Goal: Task Accomplishment & Management: Use online tool/utility

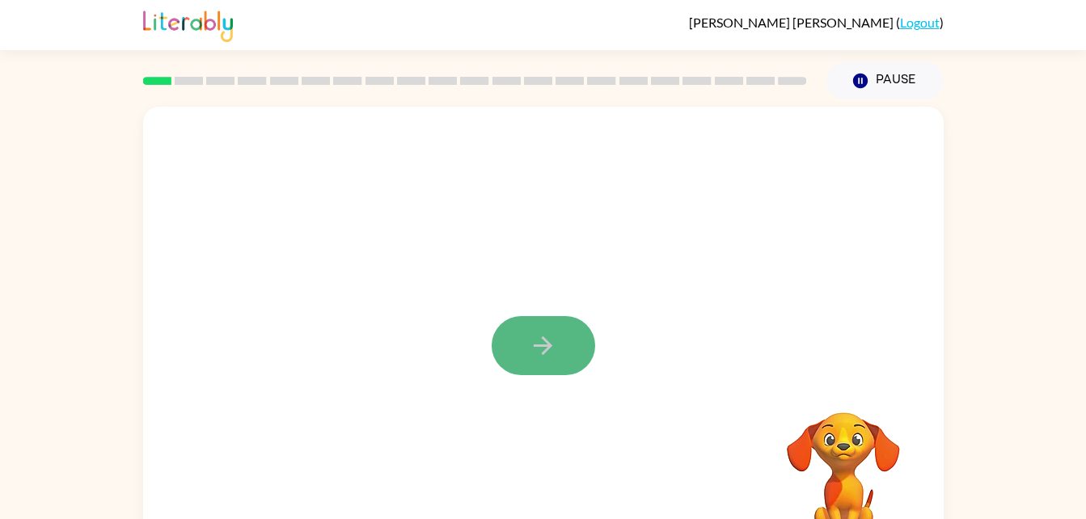
click at [537, 342] on icon "button" at bounding box center [543, 345] width 28 height 28
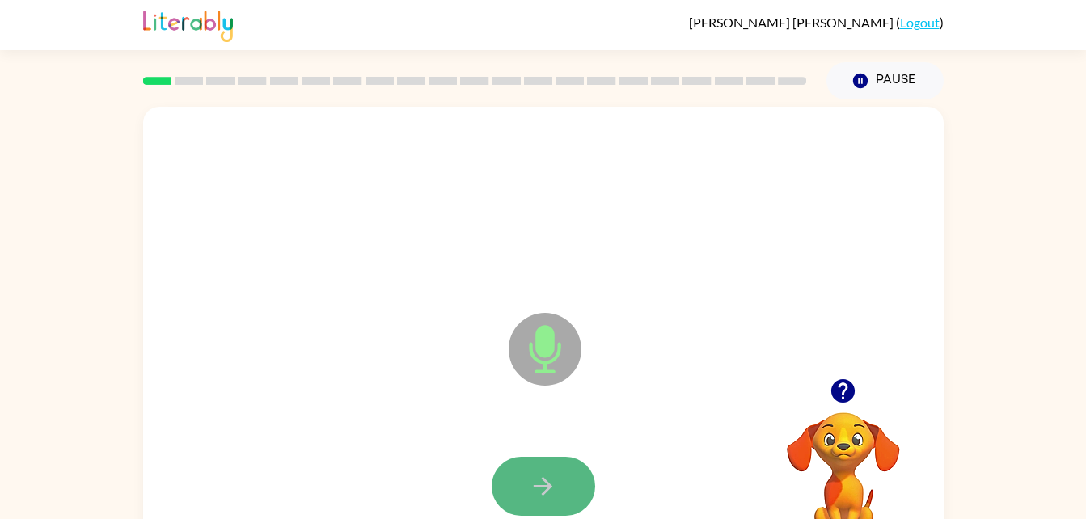
click at [539, 490] on icon "button" at bounding box center [543, 486] width 28 height 28
click at [547, 490] on icon "button" at bounding box center [543, 486] width 19 height 19
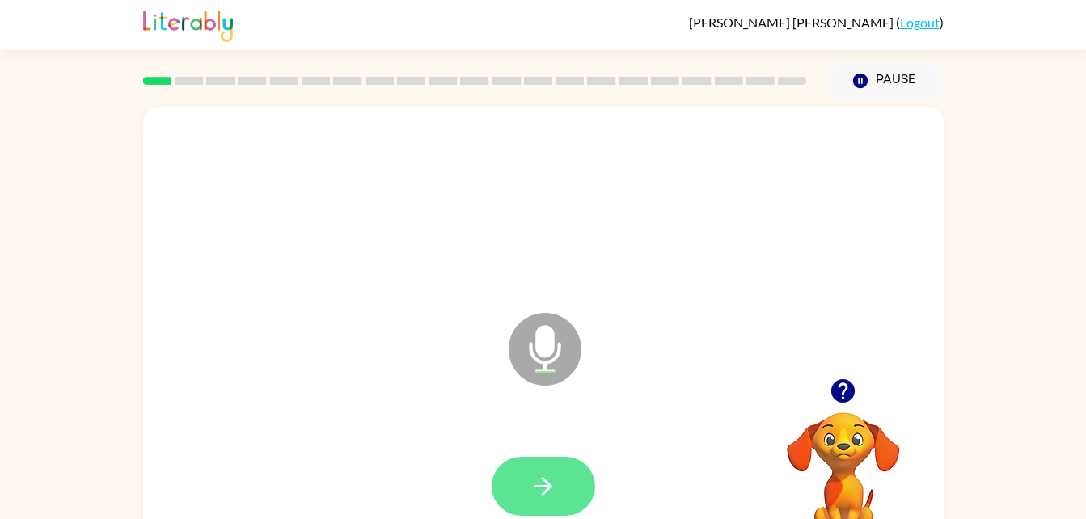
click at [553, 498] on icon "button" at bounding box center [543, 486] width 28 height 28
click at [542, 478] on icon "button" at bounding box center [543, 486] width 28 height 28
click at [555, 480] on icon "button" at bounding box center [543, 486] width 28 height 28
click at [566, 477] on button "button" at bounding box center [543, 486] width 103 height 59
click at [550, 492] on icon "button" at bounding box center [543, 486] width 28 height 28
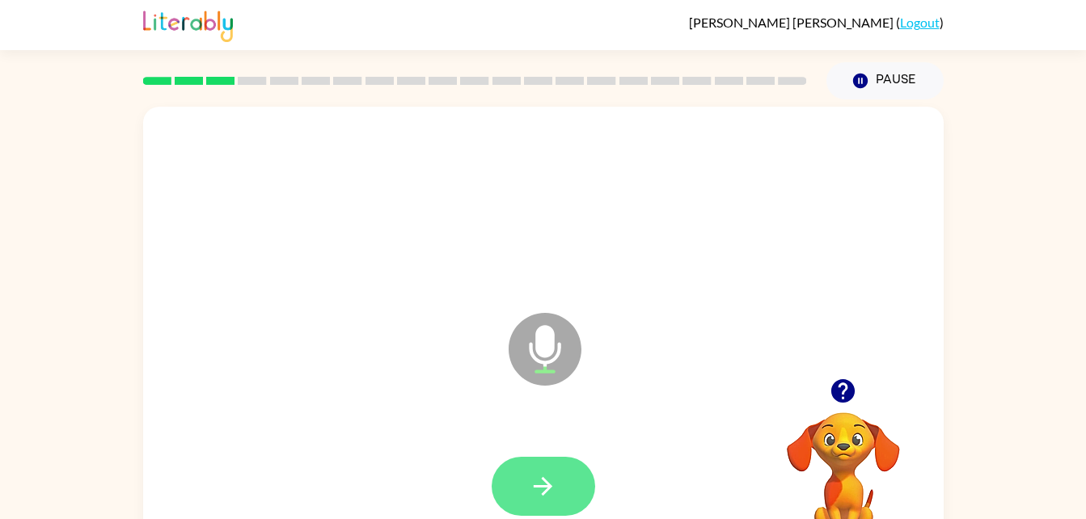
click at [541, 505] on button "button" at bounding box center [543, 486] width 103 height 59
click at [548, 489] on icon "button" at bounding box center [543, 486] width 19 height 19
click at [550, 505] on button "button" at bounding box center [543, 486] width 103 height 59
click at [564, 460] on button "button" at bounding box center [543, 486] width 103 height 59
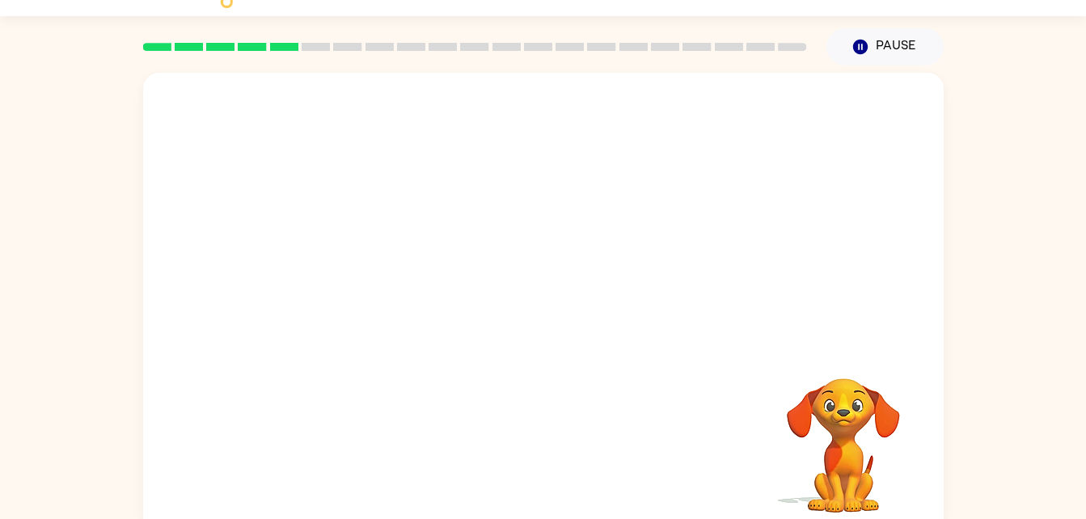
scroll to position [32, 0]
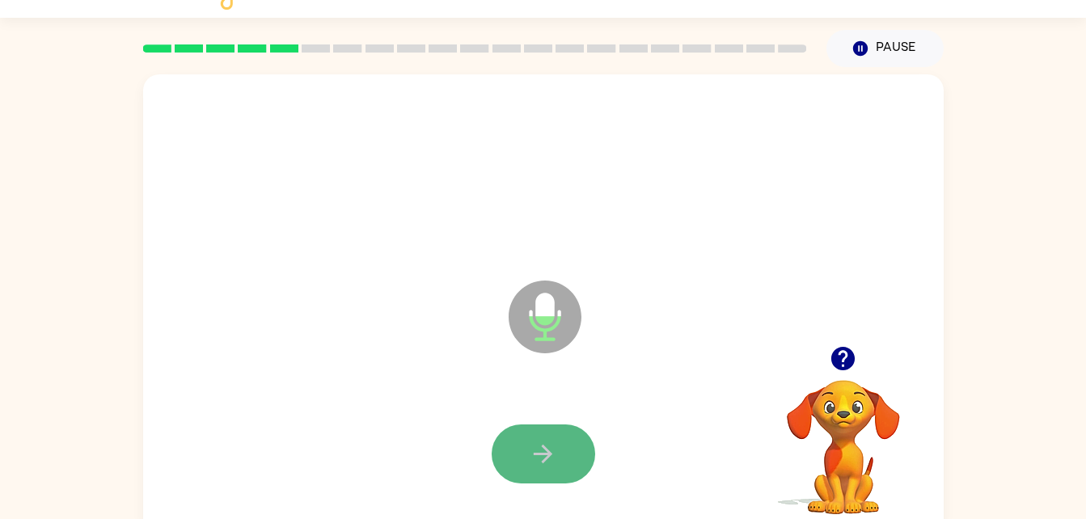
click at [558, 454] on button "button" at bounding box center [543, 453] width 103 height 59
click at [558, 450] on button "button" at bounding box center [543, 453] width 103 height 59
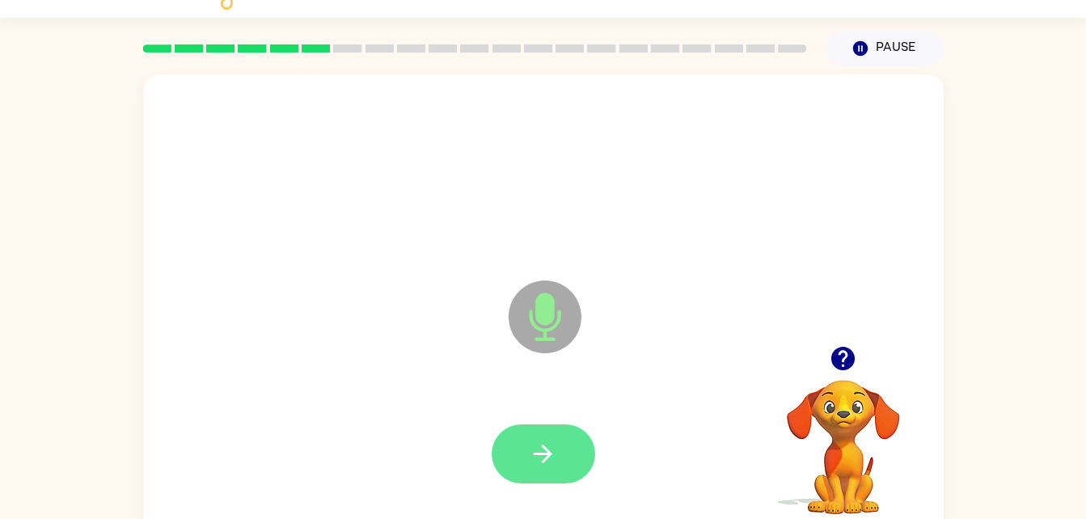
click at [556, 435] on button "button" at bounding box center [543, 453] width 103 height 59
click at [549, 478] on button "button" at bounding box center [543, 453] width 103 height 59
click at [547, 453] on icon "button" at bounding box center [543, 454] width 19 height 19
click at [552, 445] on icon "button" at bounding box center [543, 454] width 28 height 28
click at [561, 460] on button "button" at bounding box center [543, 453] width 103 height 59
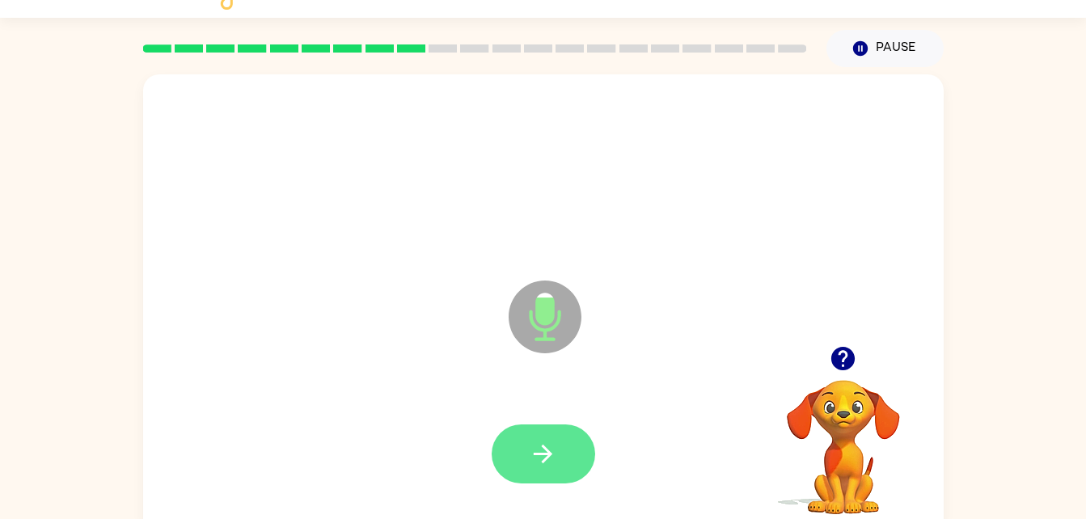
click at [546, 457] on icon "button" at bounding box center [543, 454] width 28 height 28
click at [533, 441] on icon "button" at bounding box center [543, 454] width 28 height 28
click at [543, 471] on button "button" at bounding box center [543, 453] width 103 height 59
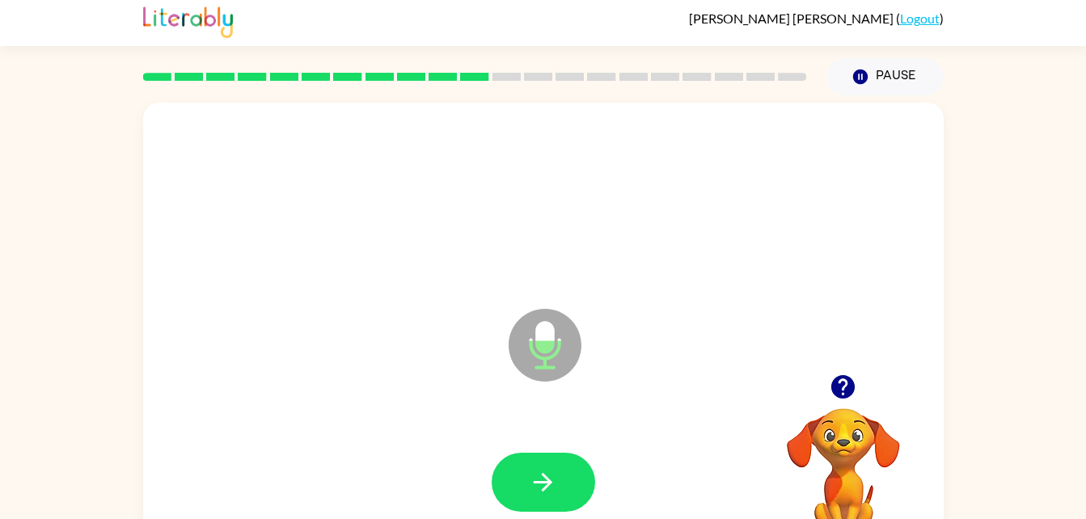
scroll to position [0, 0]
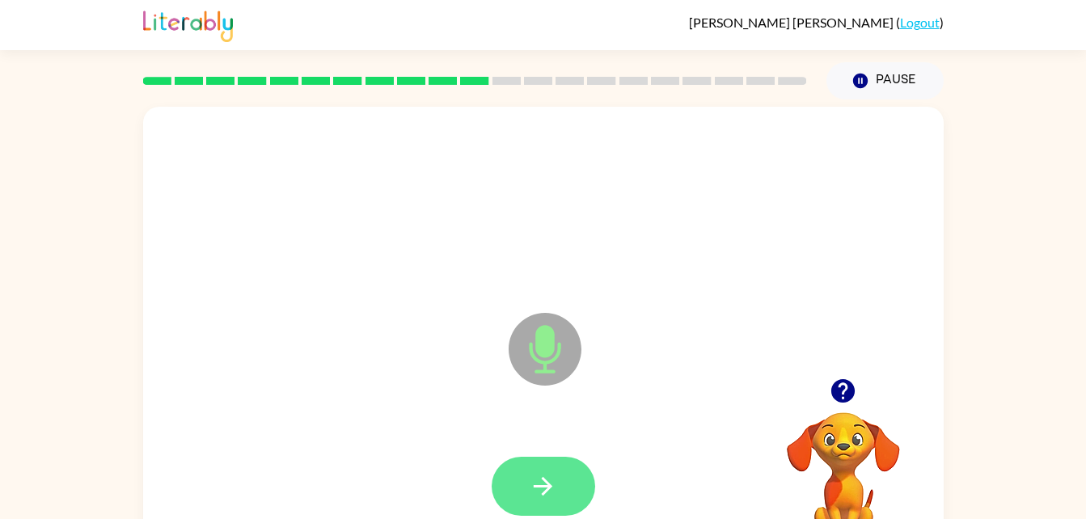
click at [539, 509] on button "button" at bounding box center [543, 486] width 103 height 59
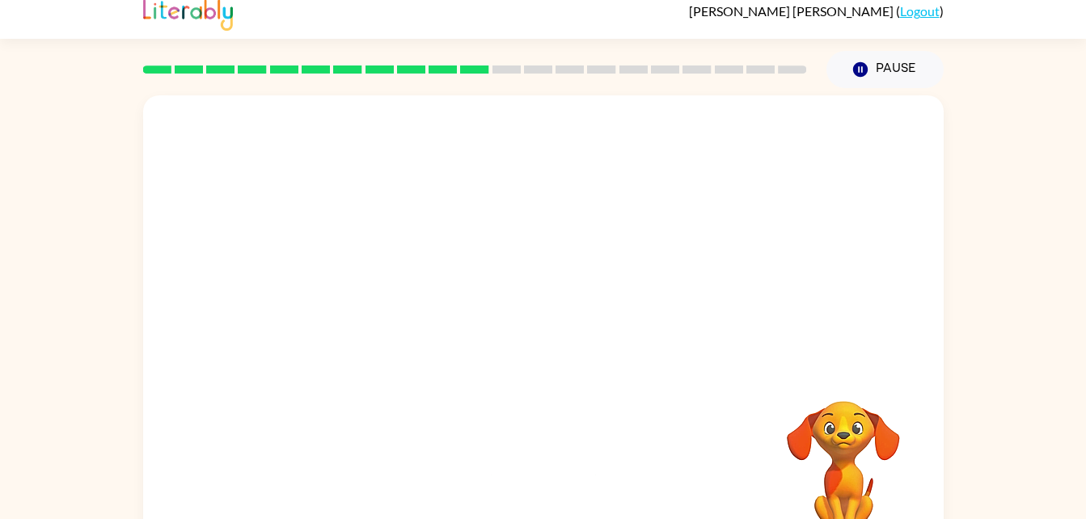
scroll to position [49, 0]
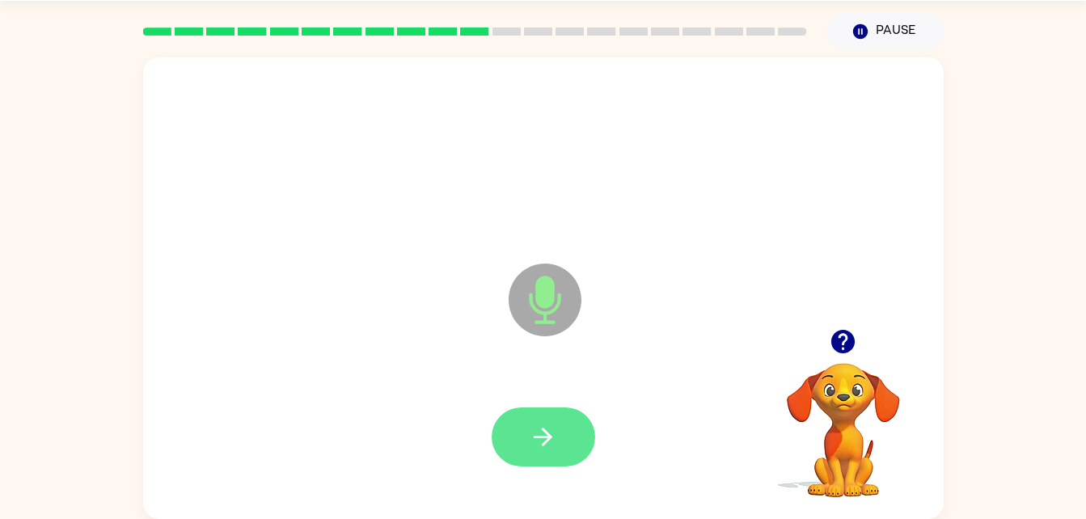
click at [529, 407] on button "button" at bounding box center [543, 436] width 103 height 59
click at [548, 458] on button "button" at bounding box center [543, 436] width 103 height 59
click at [533, 443] on icon "button" at bounding box center [543, 437] width 28 height 28
click at [559, 428] on button "button" at bounding box center [543, 436] width 103 height 59
click at [522, 445] on button "button" at bounding box center [543, 436] width 103 height 59
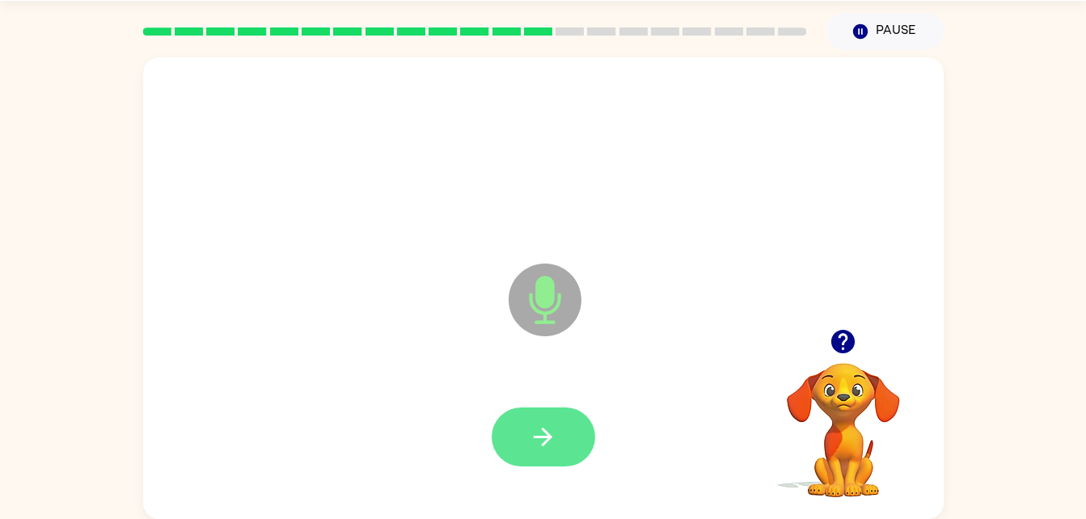
click at [538, 426] on icon "button" at bounding box center [543, 437] width 28 height 28
click at [556, 435] on icon "button" at bounding box center [543, 437] width 28 height 28
click at [531, 445] on icon "button" at bounding box center [543, 437] width 28 height 28
click at [543, 465] on button "button" at bounding box center [543, 436] width 103 height 59
click at [533, 424] on icon "button" at bounding box center [543, 437] width 28 height 28
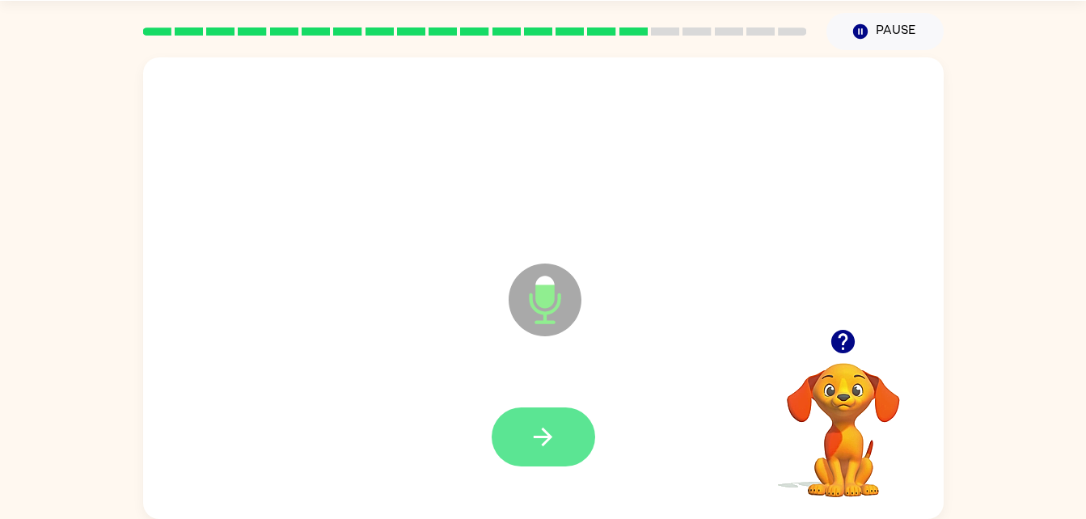
click at [518, 431] on button "button" at bounding box center [543, 436] width 103 height 59
click at [539, 446] on icon "button" at bounding box center [543, 437] width 28 height 28
click at [559, 435] on button "button" at bounding box center [543, 436] width 103 height 59
click at [530, 437] on icon "button" at bounding box center [543, 437] width 28 height 28
click at [555, 446] on icon "button" at bounding box center [543, 437] width 28 height 28
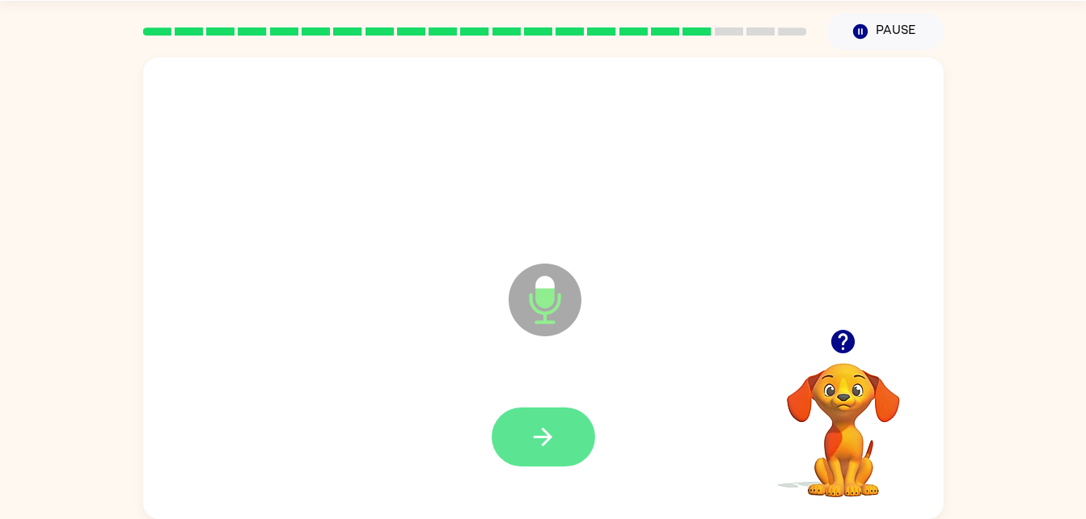
click at [568, 424] on button "button" at bounding box center [543, 436] width 103 height 59
click at [557, 431] on button "button" at bounding box center [543, 436] width 103 height 59
click at [538, 447] on icon "button" at bounding box center [543, 437] width 28 height 28
click at [562, 445] on button "button" at bounding box center [543, 436] width 103 height 59
click at [550, 437] on icon "button" at bounding box center [543, 437] width 19 height 19
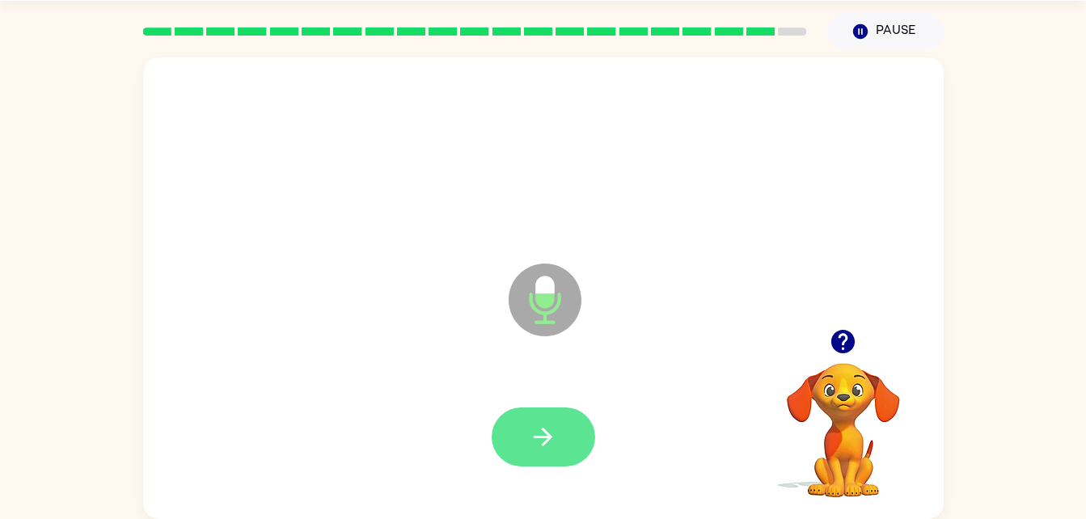
click at [551, 445] on icon "button" at bounding box center [543, 437] width 28 height 28
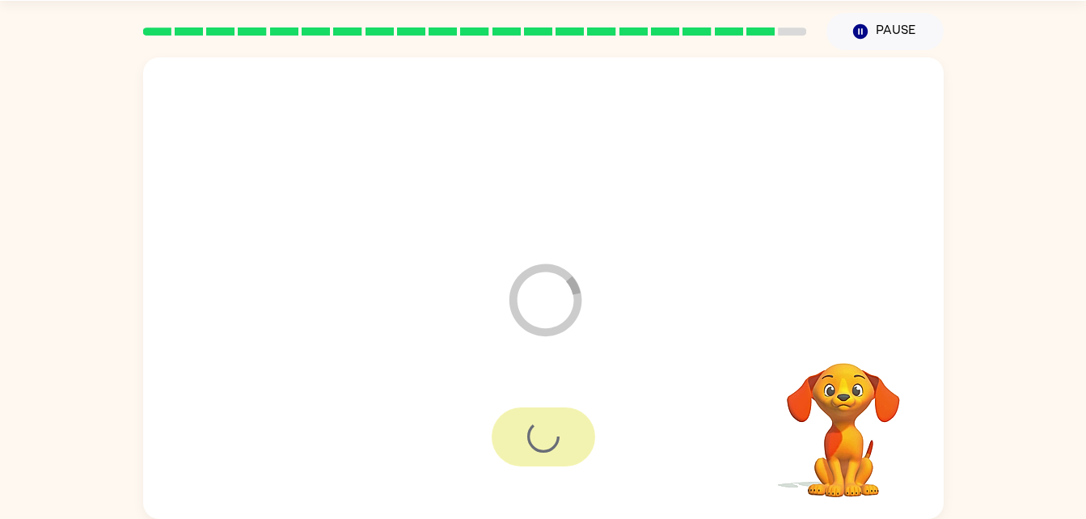
scroll to position [20, 0]
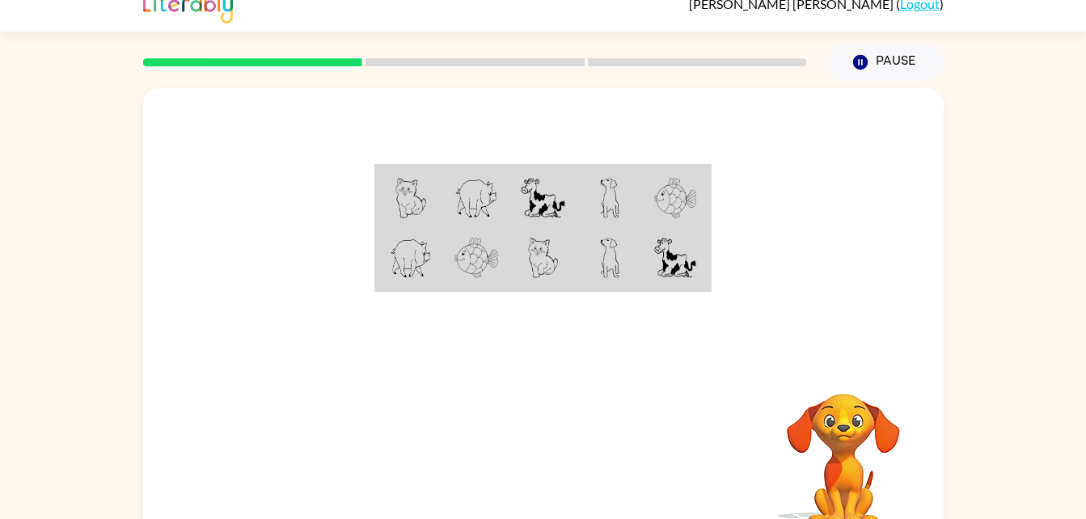
scroll to position [49, 0]
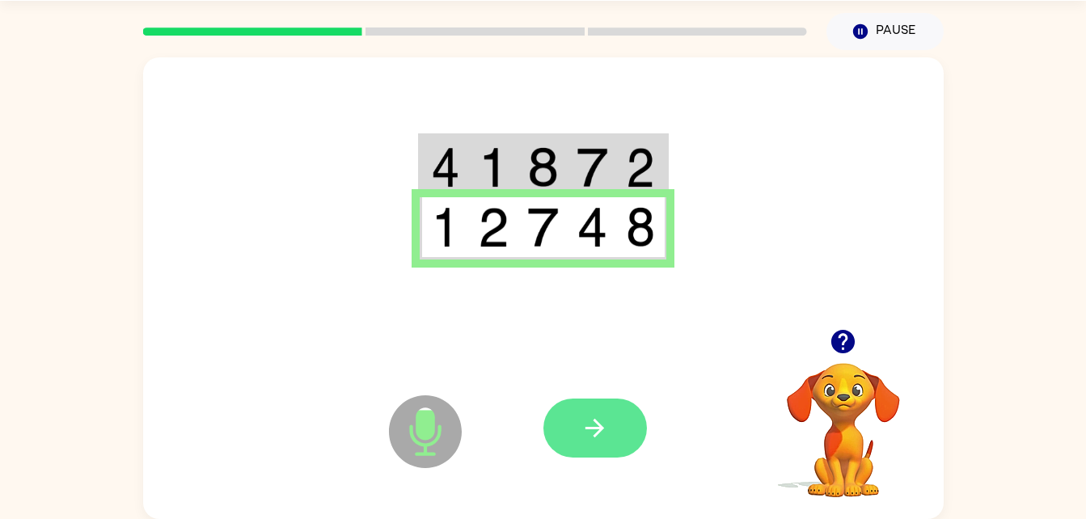
click at [595, 412] on button "button" at bounding box center [594, 428] width 103 height 59
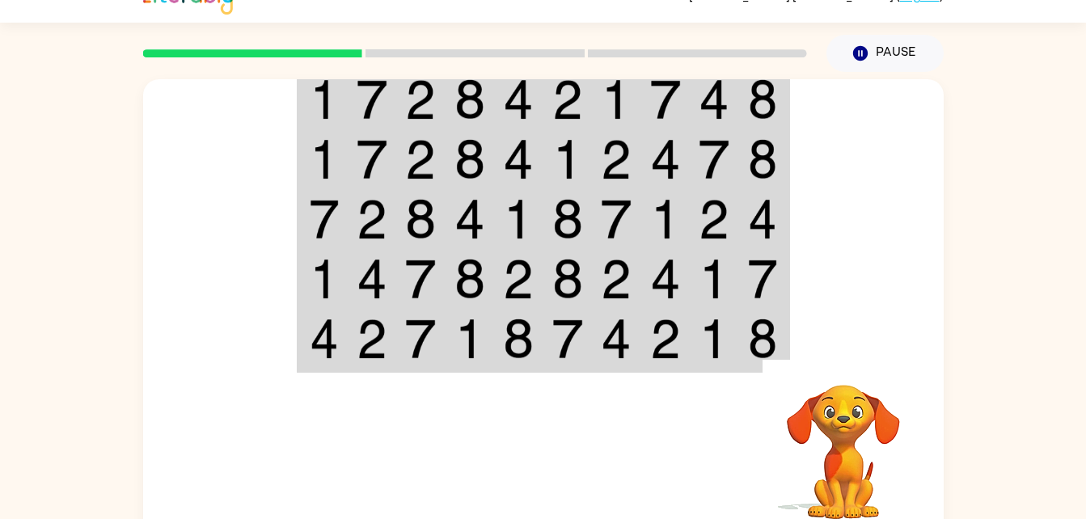
scroll to position [28, 0]
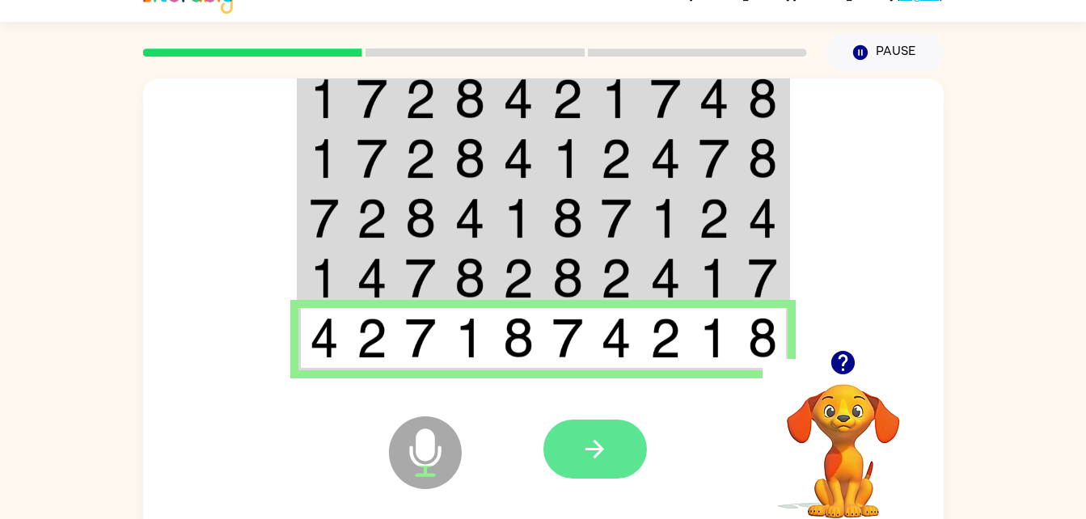
click at [598, 459] on icon "button" at bounding box center [595, 449] width 28 height 28
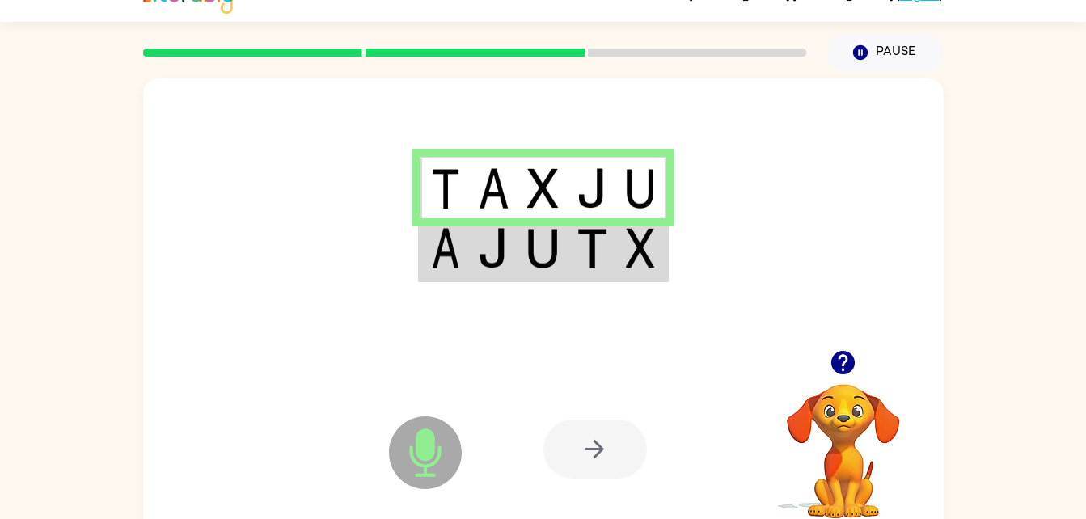
click at [657, 323] on div at bounding box center [543, 214] width 800 height 272
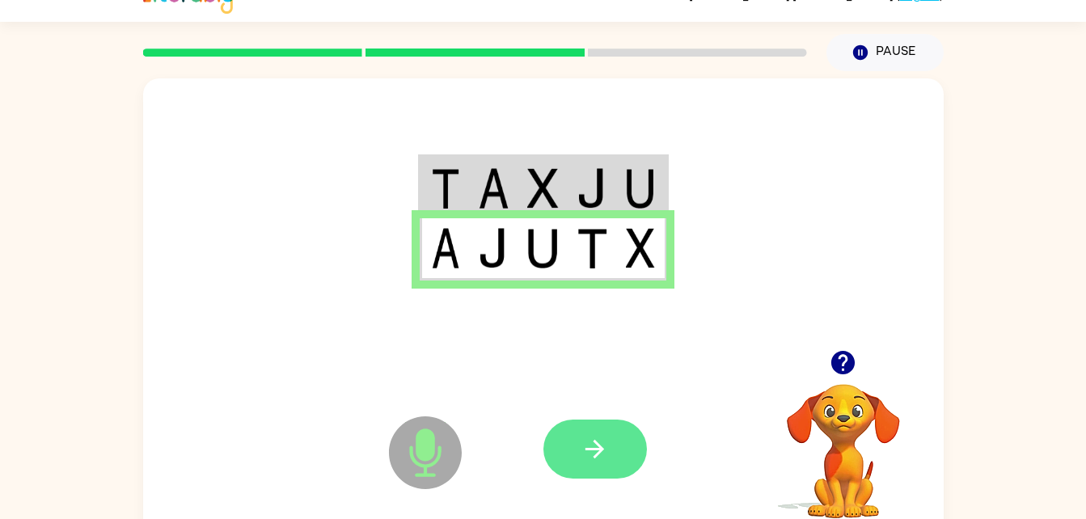
click at [604, 458] on icon "button" at bounding box center [595, 449] width 28 height 28
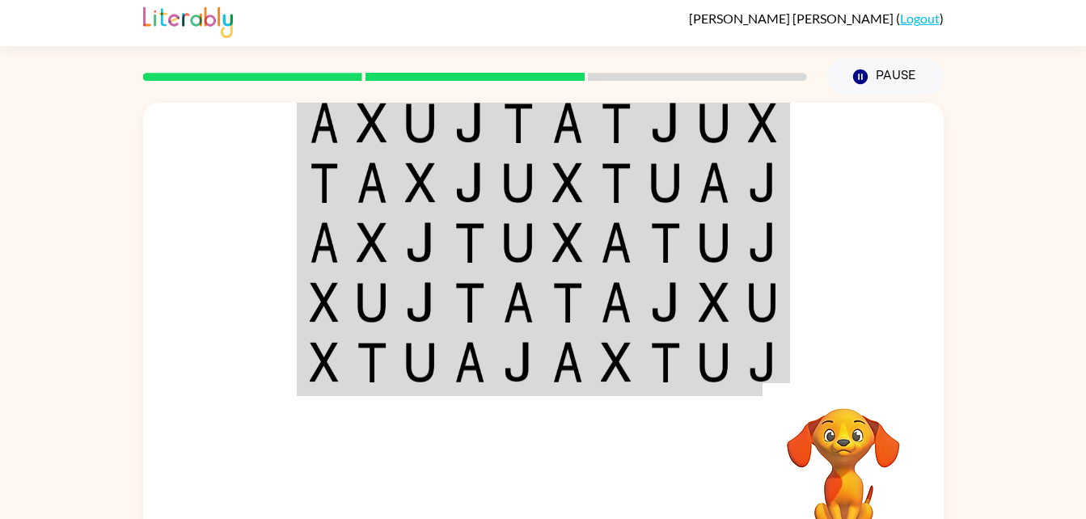
scroll to position [0, 0]
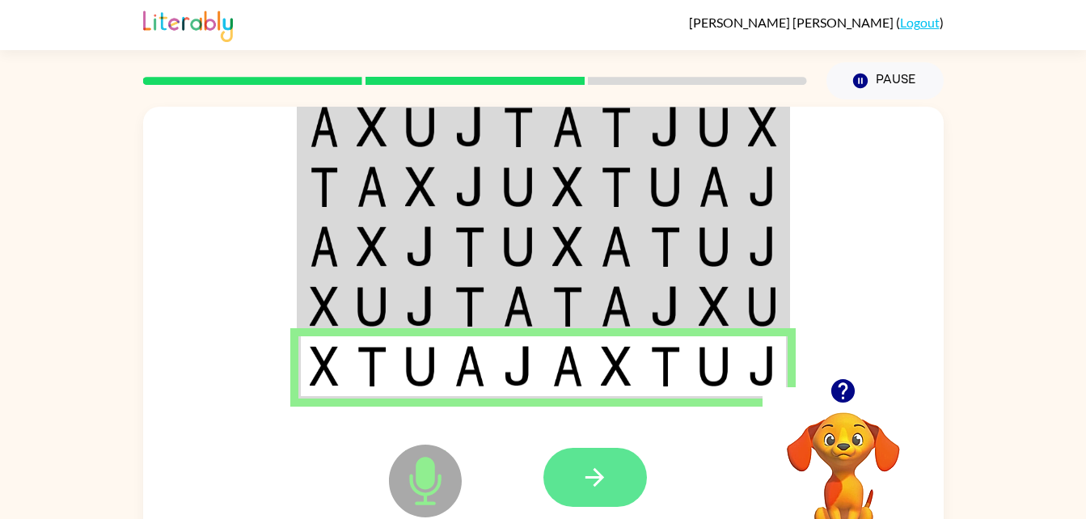
click at [609, 465] on button "button" at bounding box center [594, 477] width 103 height 59
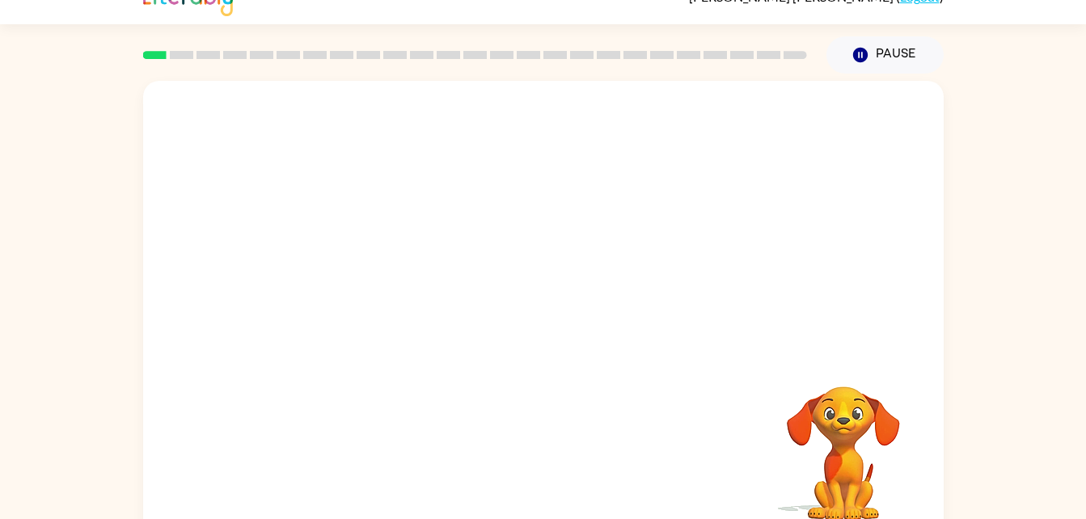
scroll to position [49, 0]
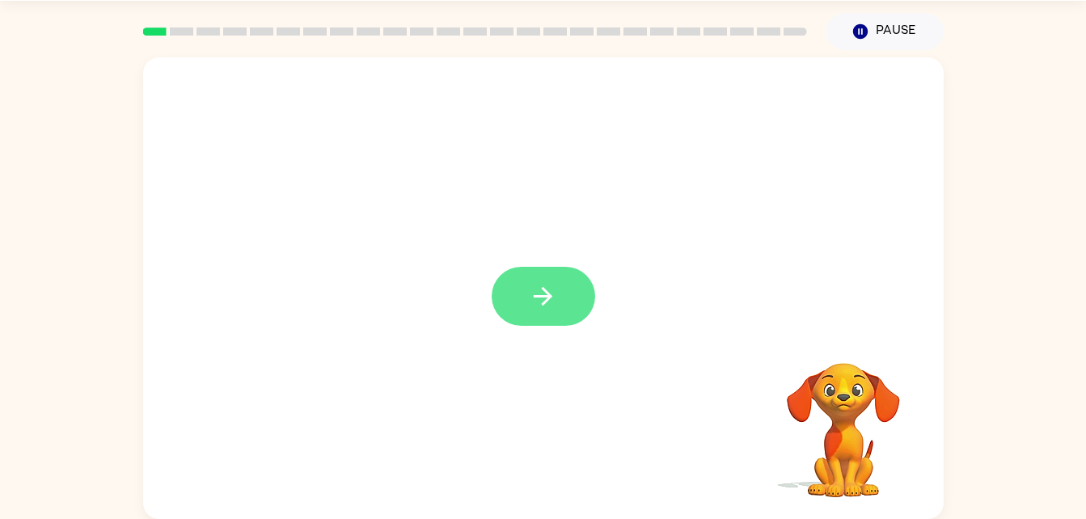
click at [534, 301] on icon "button" at bounding box center [543, 296] width 28 height 28
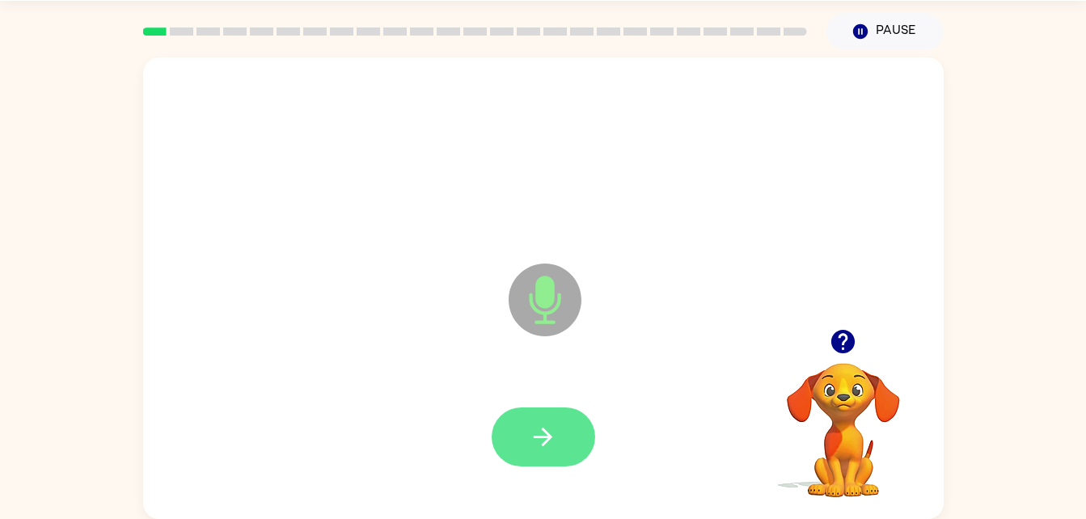
click at [526, 462] on button "button" at bounding box center [543, 436] width 103 height 59
click at [569, 450] on button "button" at bounding box center [543, 436] width 103 height 59
click at [544, 459] on button "button" at bounding box center [543, 436] width 103 height 59
click at [551, 442] on icon "button" at bounding box center [543, 437] width 28 height 28
click at [562, 441] on button "button" at bounding box center [543, 436] width 103 height 59
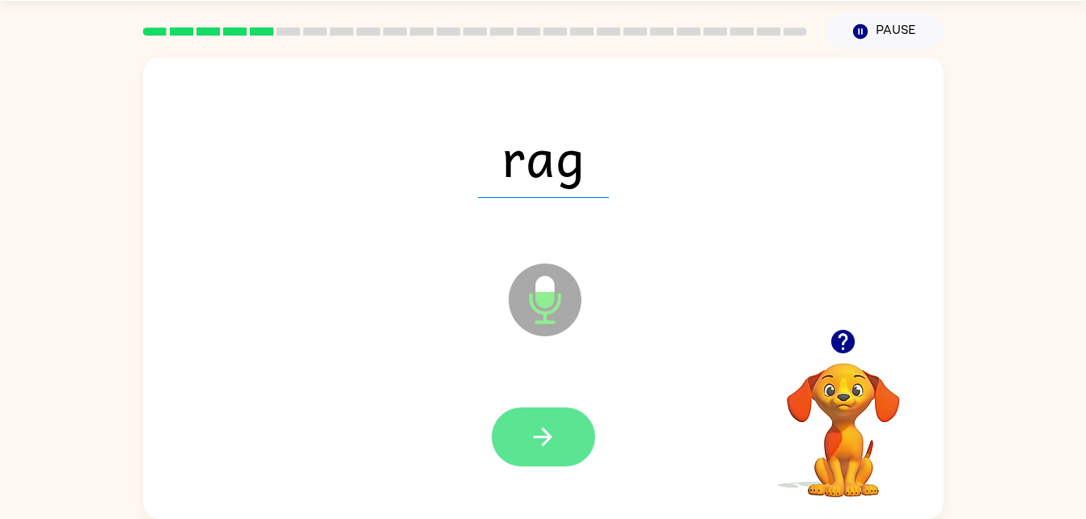
click at [555, 454] on button "button" at bounding box center [543, 436] width 103 height 59
click at [540, 430] on icon "button" at bounding box center [543, 437] width 28 height 28
click at [557, 449] on button "button" at bounding box center [543, 436] width 103 height 59
click at [541, 416] on button "button" at bounding box center [543, 436] width 103 height 59
click at [568, 449] on button "button" at bounding box center [543, 436] width 103 height 59
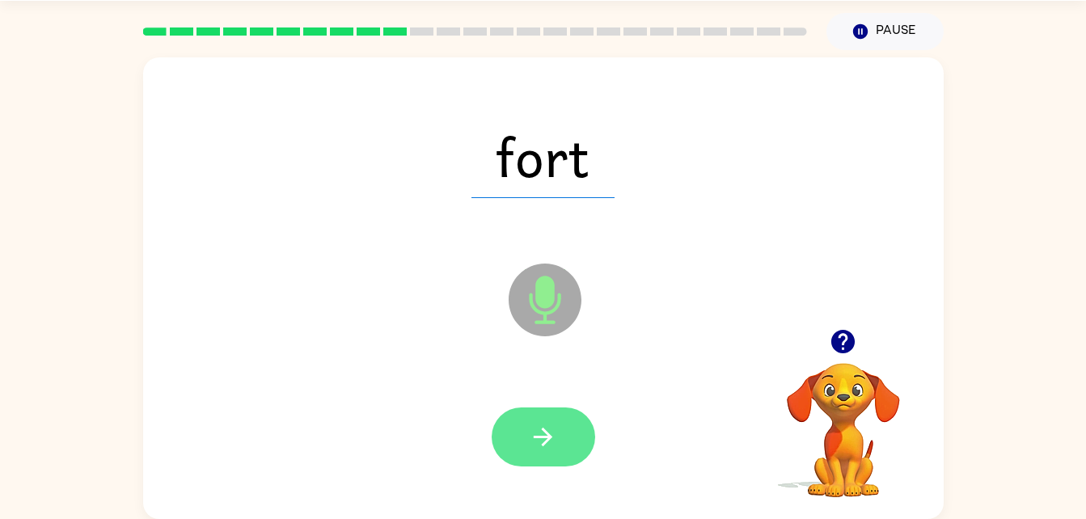
click at [560, 418] on button "button" at bounding box center [543, 436] width 103 height 59
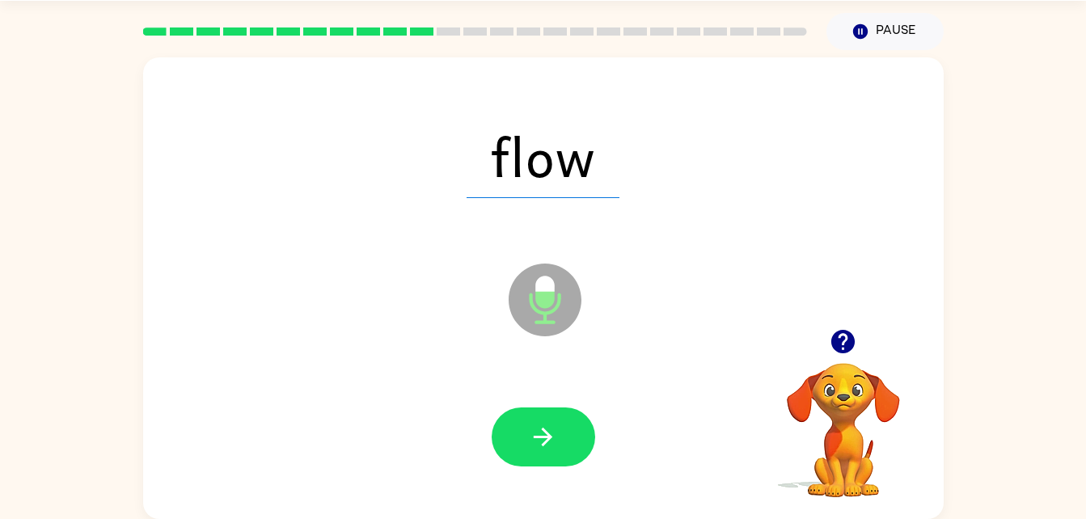
click at [552, 477] on div at bounding box center [543, 437] width 768 height 133
click at [562, 455] on button "button" at bounding box center [543, 436] width 103 height 59
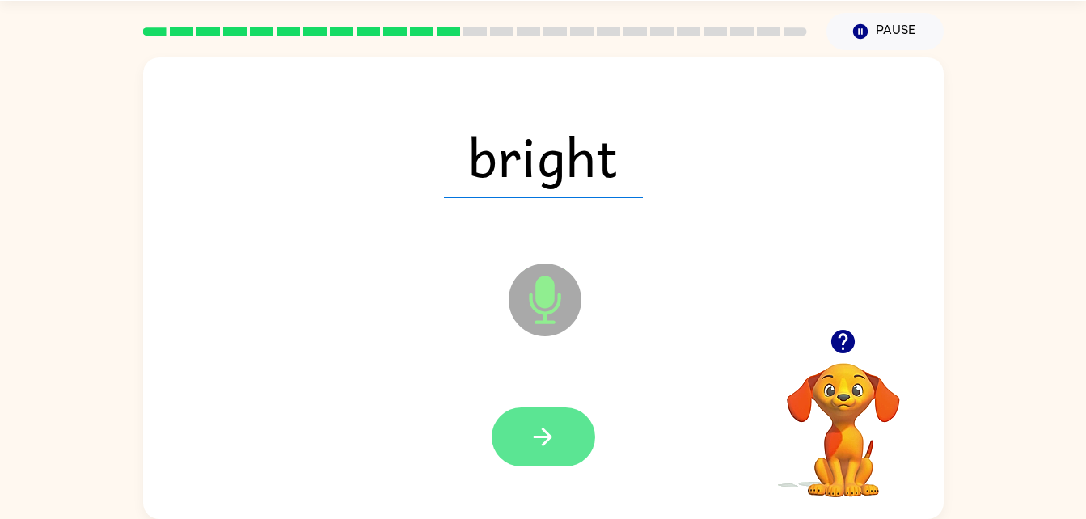
click at [538, 435] on icon "button" at bounding box center [543, 437] width 28 height 28
click at [569, 465] on button "button" at bounding box center [543, 436] width 103 height 59
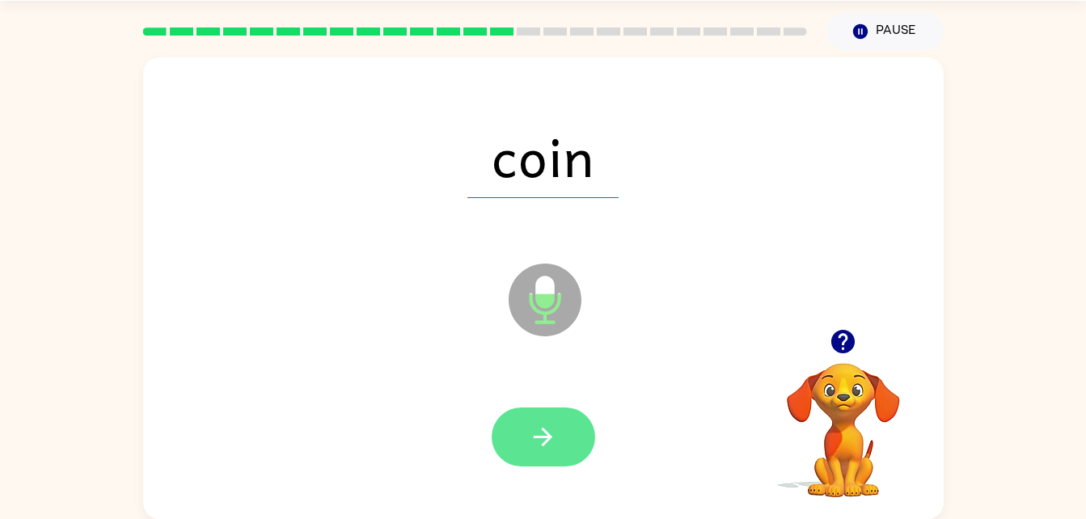
click at [553, 455] on button "button" at bounding box center [543, 436] width 103 height 59
click at [552, 462] on button "button" at bounding box center [543, 436] width 103 height 59
click at [546, 450] on icon "button" at bounding box center [543, 437] width 28 height 28
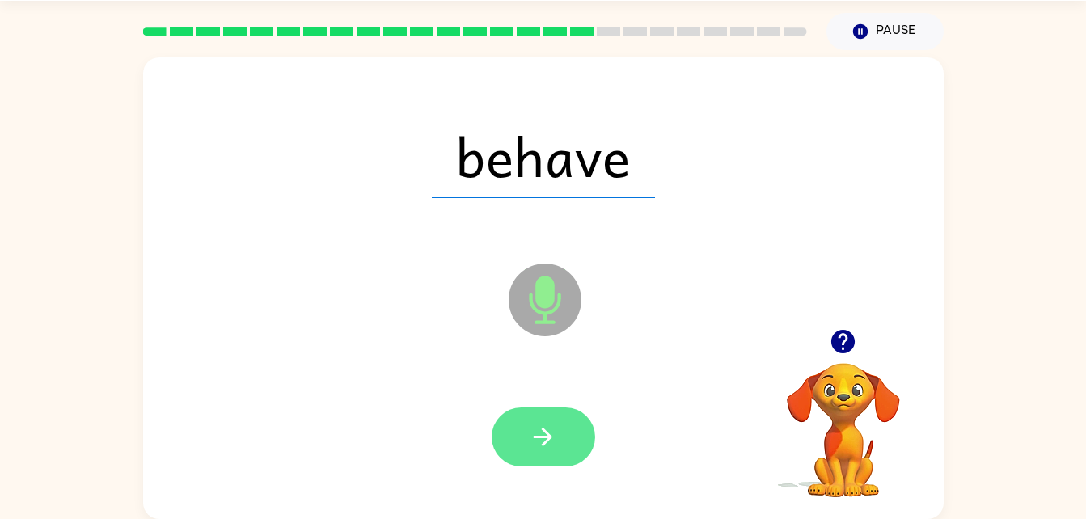
click at [549, 449] on icon "button" at bounding box center [543, 437] width 28 height 28
click at [537, 434] on icon "button" at bounding box center [543, 437] width 28 height 28
click at [545, 450] on icon "button" at bounding box center [543, 437] width 28 height 28
click at [551, 439] on icon "button" at bounding box center [543, 437] width 28 height 28
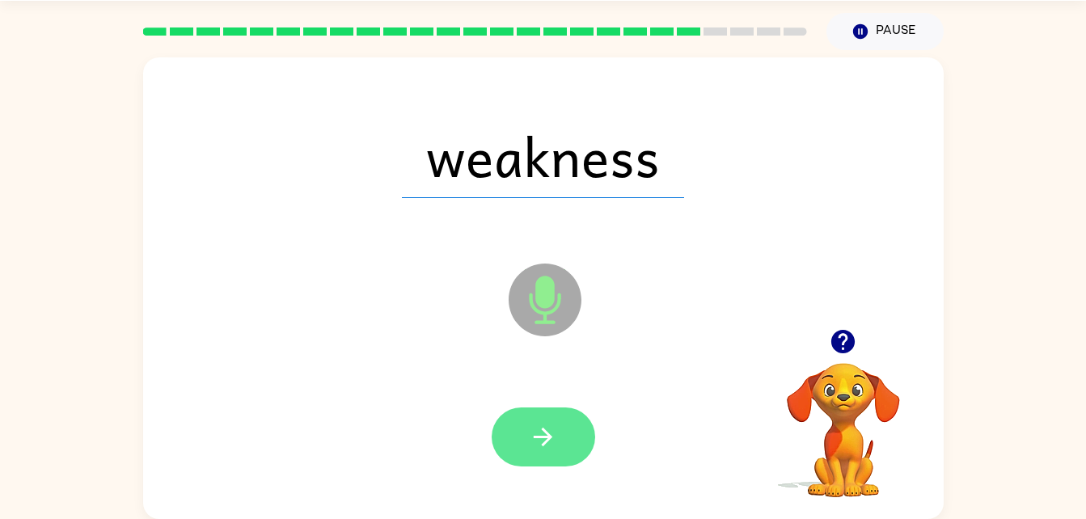
click at [552, 424] on icon "button" at bounding box center [543, 437] width 28 height 28
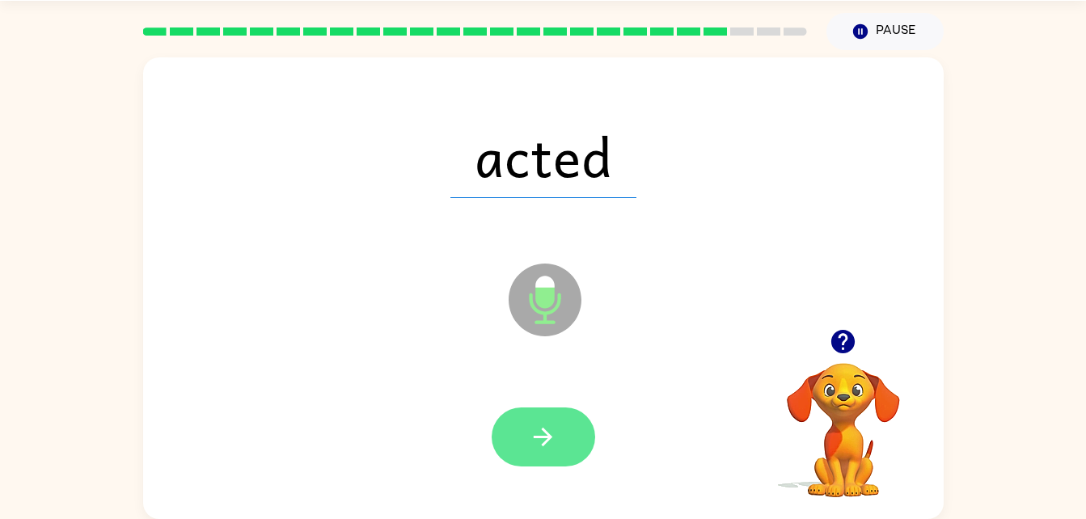
click at [557, 441] on button "button" at bounding box center [543, 436] width 103 height 59
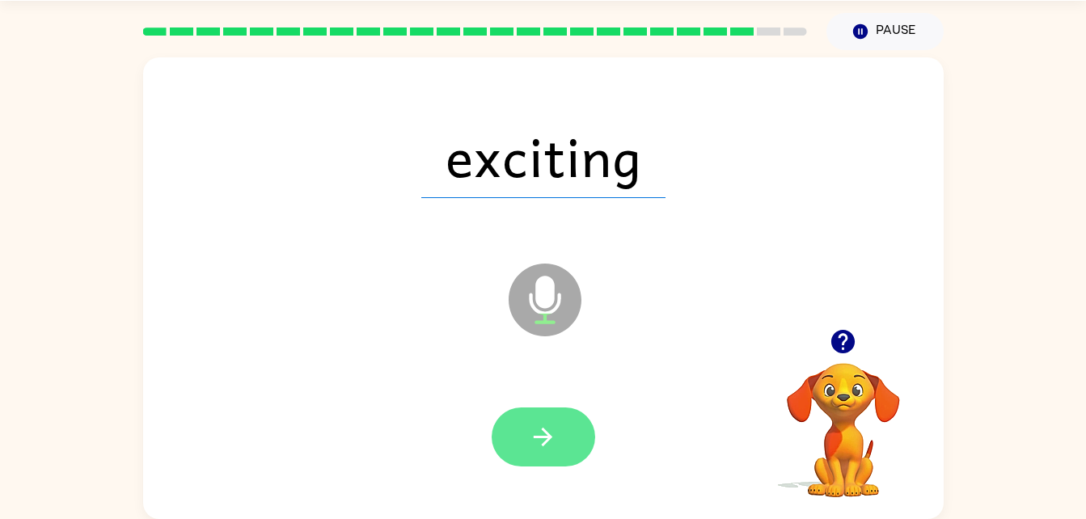
click at [550, 432] on icon "button" at bounding box center [543, 437] width 28 height 28
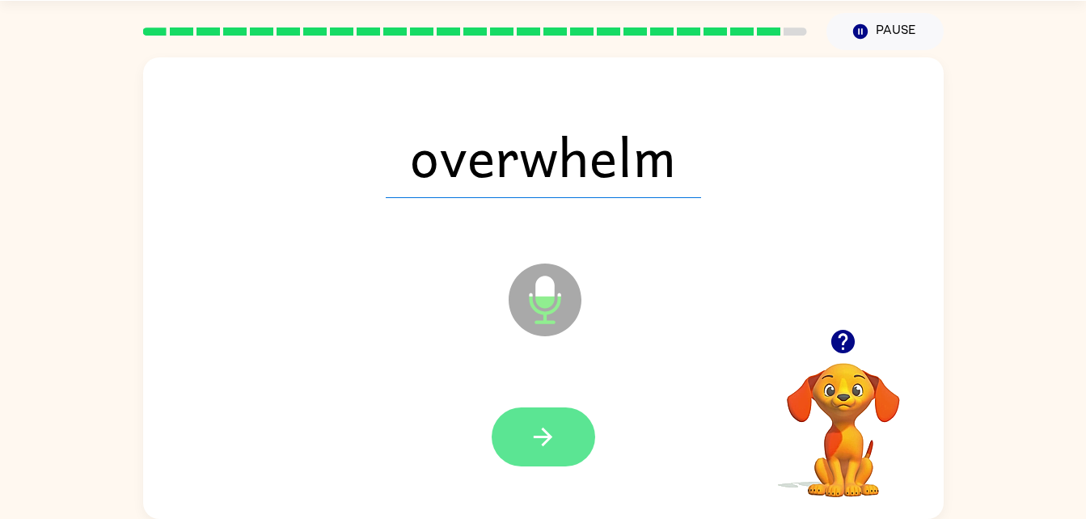
click at [555, 459] on button "button" at bounding box center [543, 436] width 103 height 59
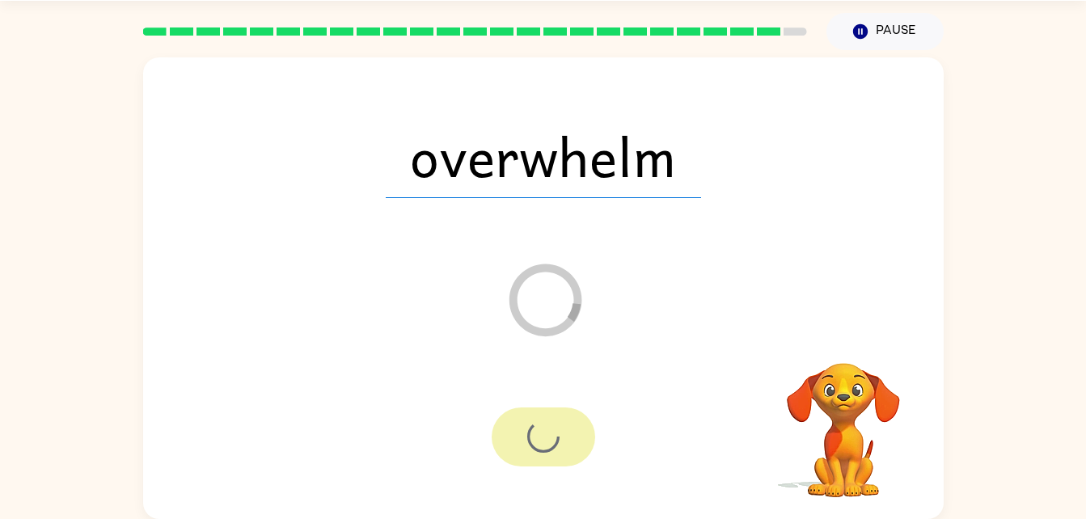
scroll to position [20, 0]
